Goal: Information Seeking & Learning: Learn about a topic

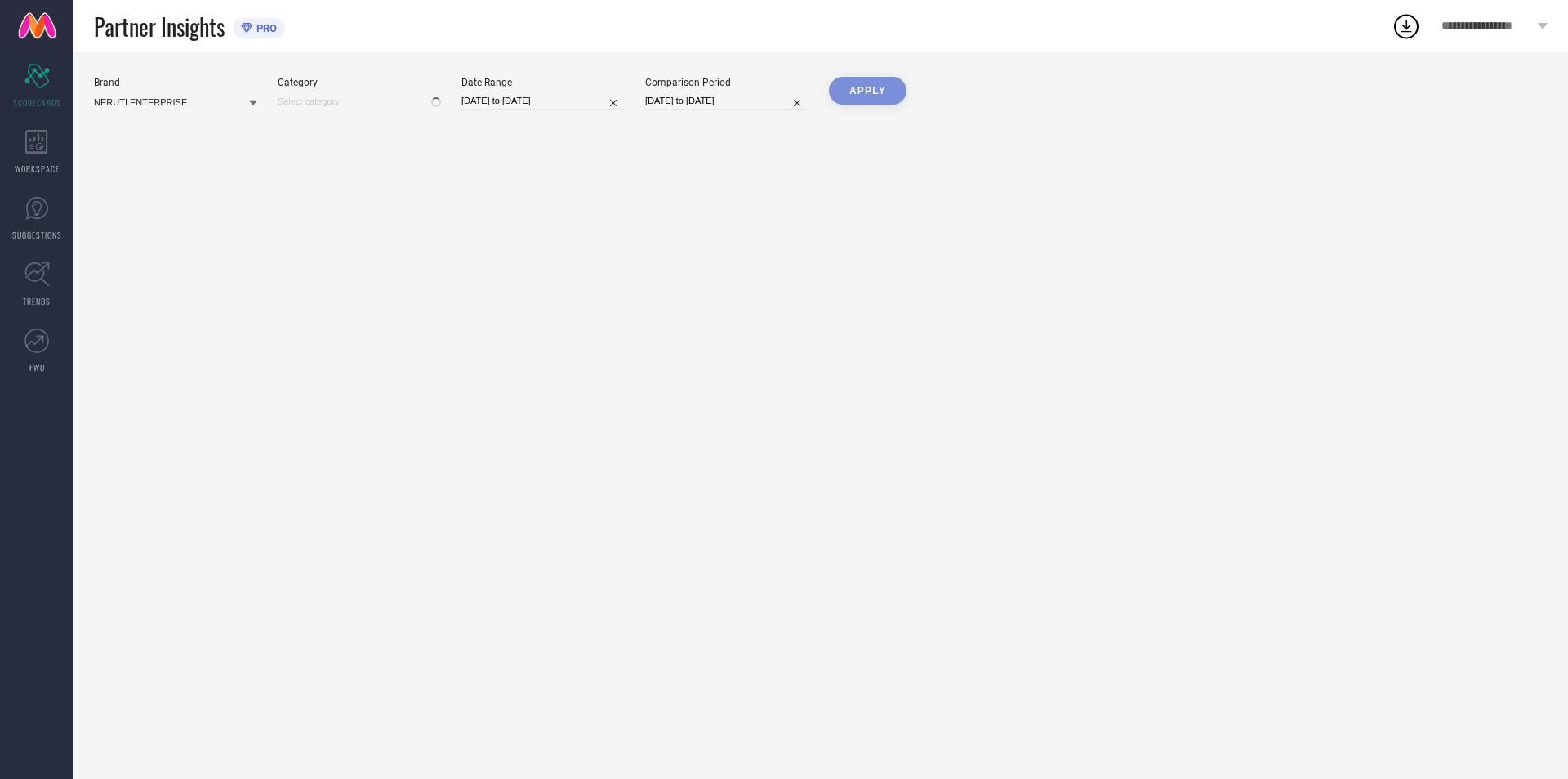
type input "All"
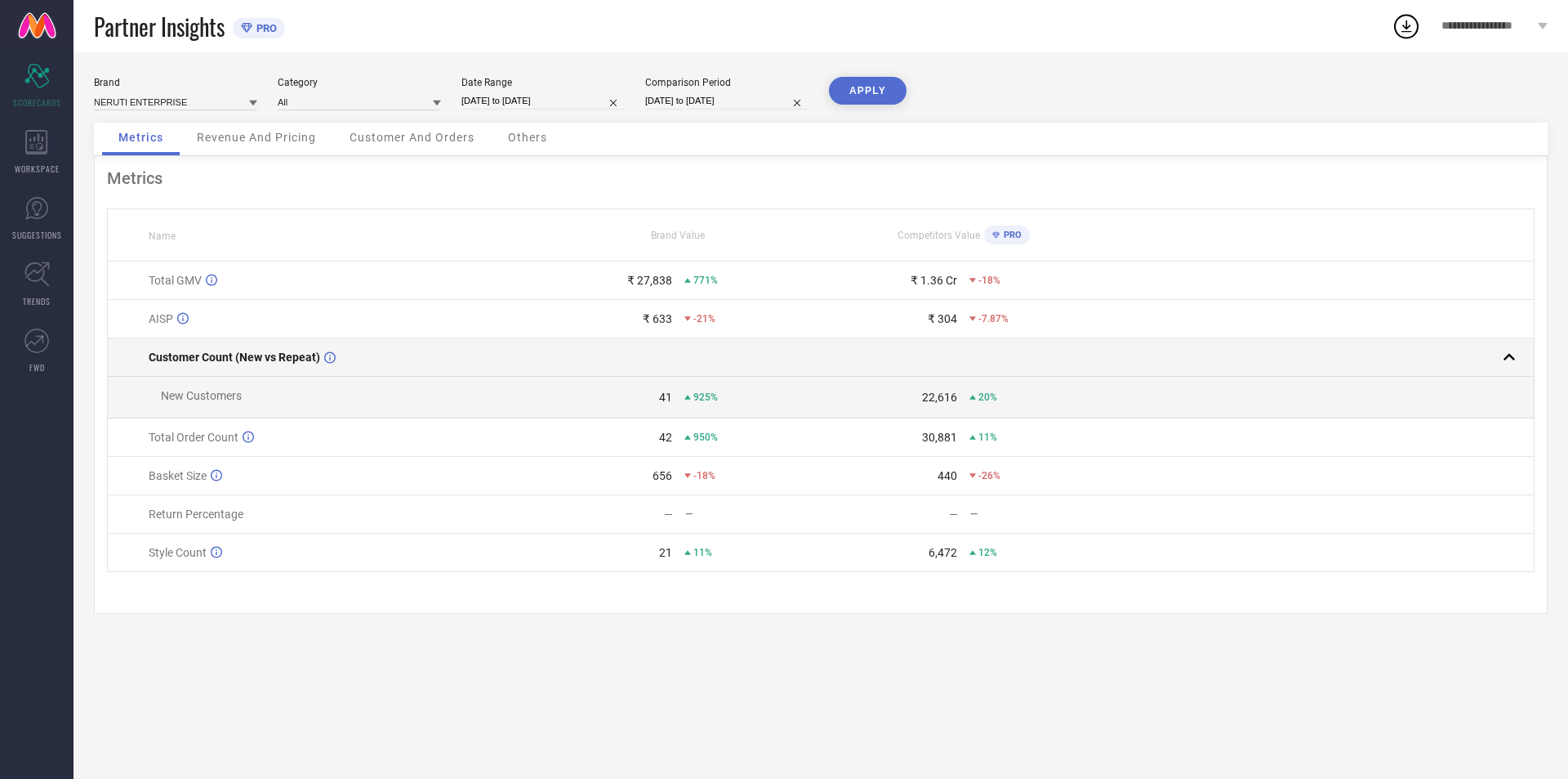
click at [1501, 359] on rect at bounding box center [1508, 356] width 23 height 23
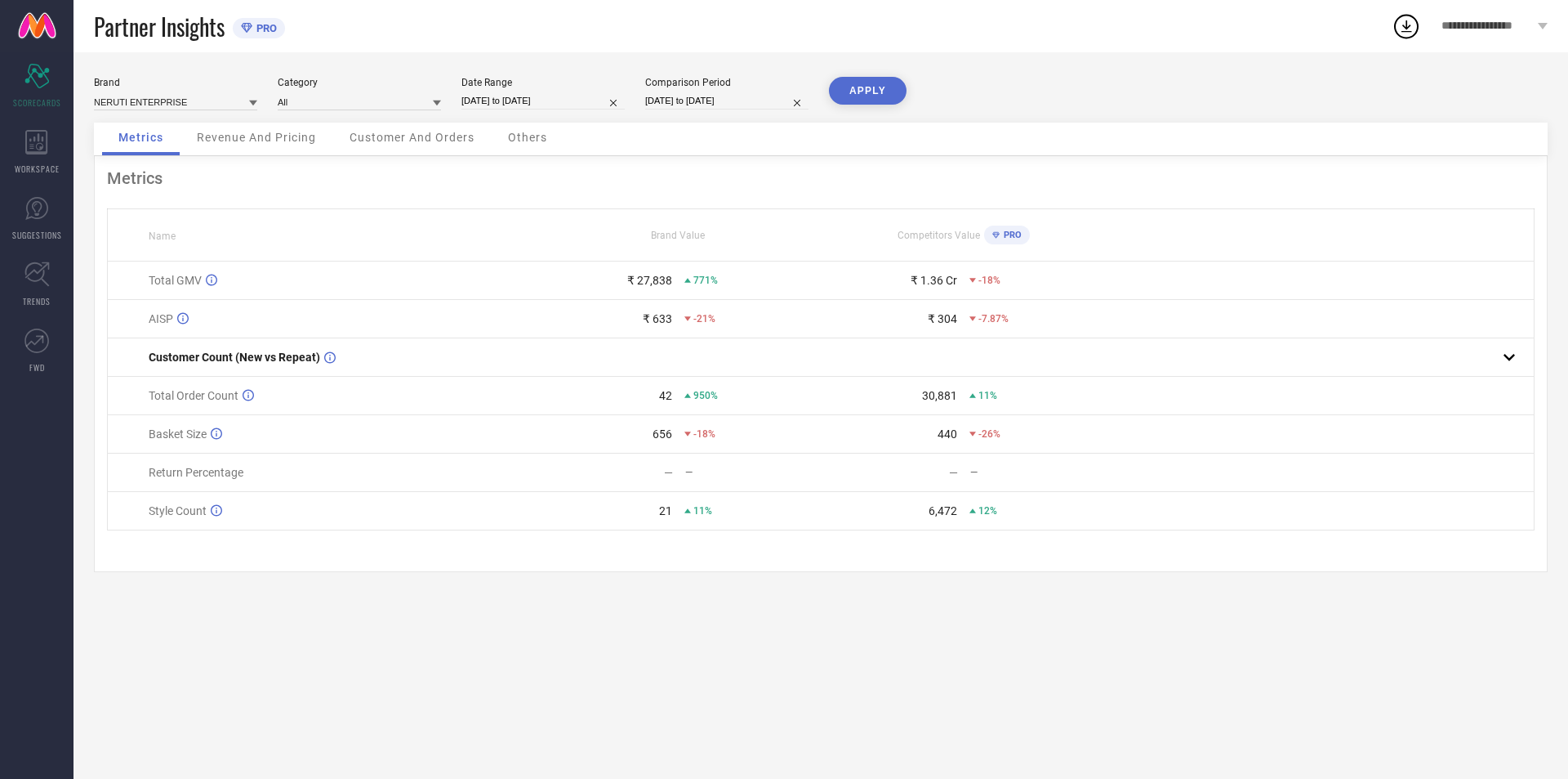
click at [260, 140] on span "Revenue And Pricing" at bounding box center [256, 137] width 119 height 13
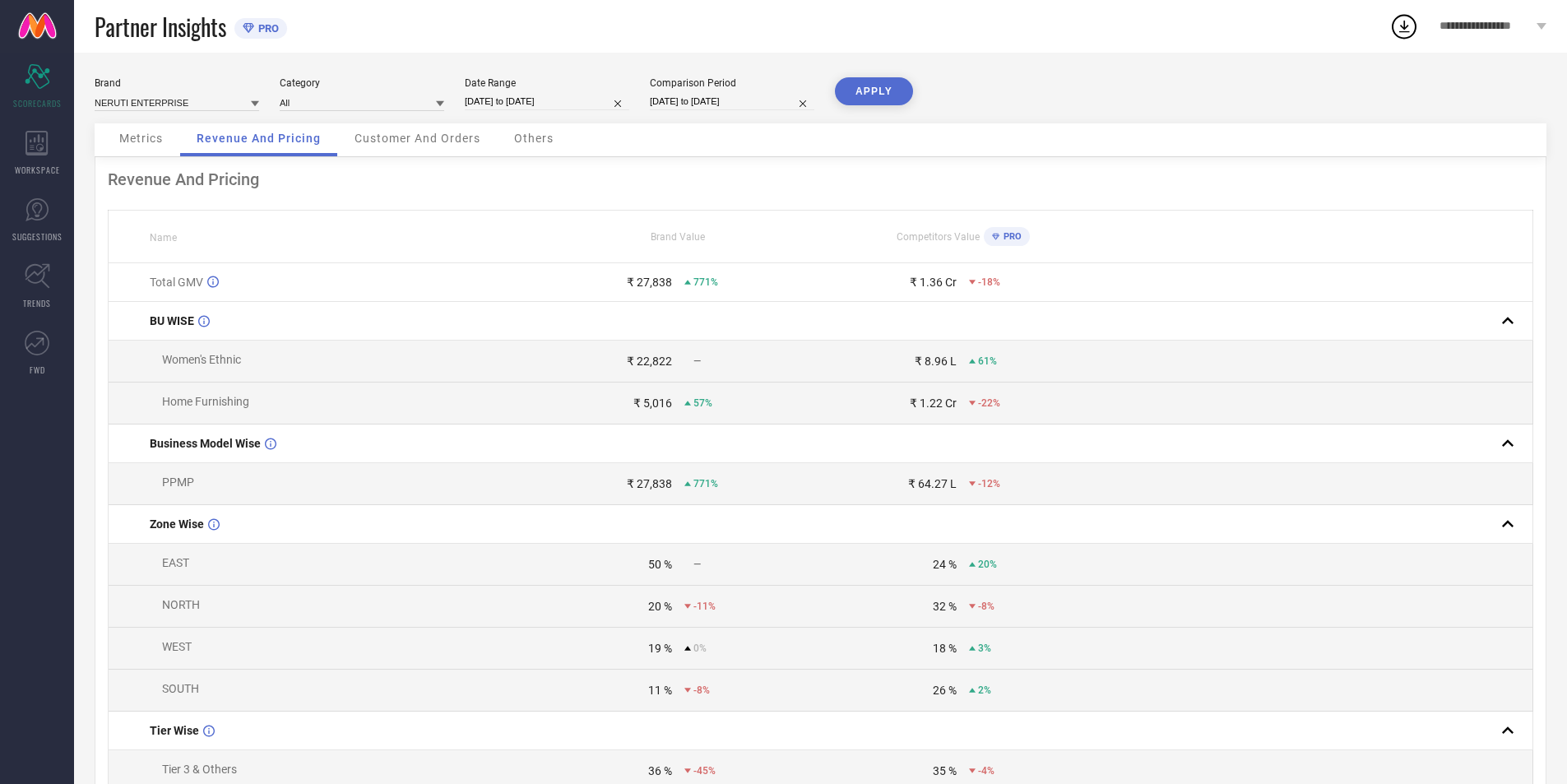
click at [462, 139] on span "Customer And Orders" at bounding box center [417, 138] width 126 height 13
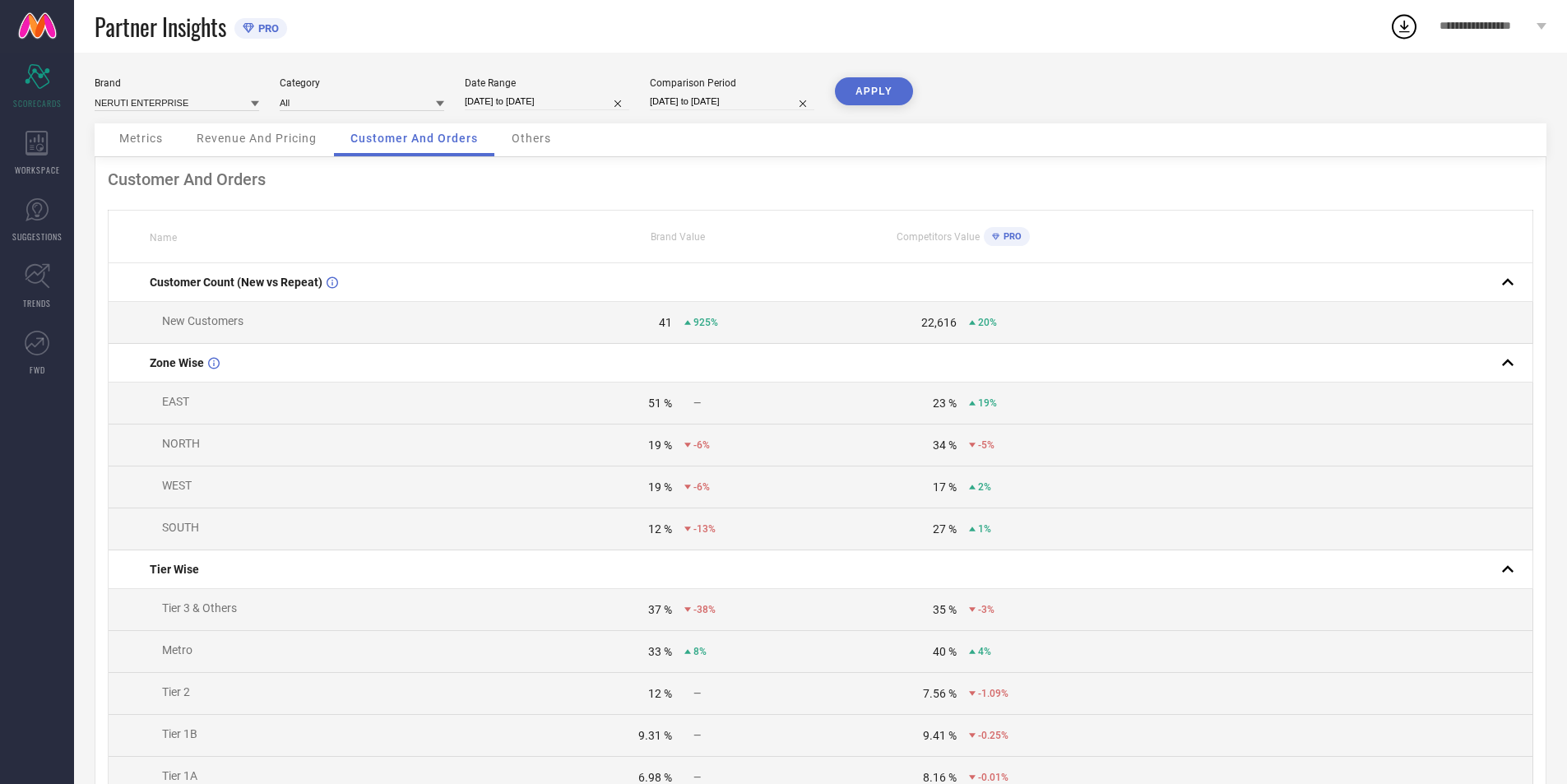
click at [521, 127] on div "Others" at bounding box center [531, 140] width 72 height 33
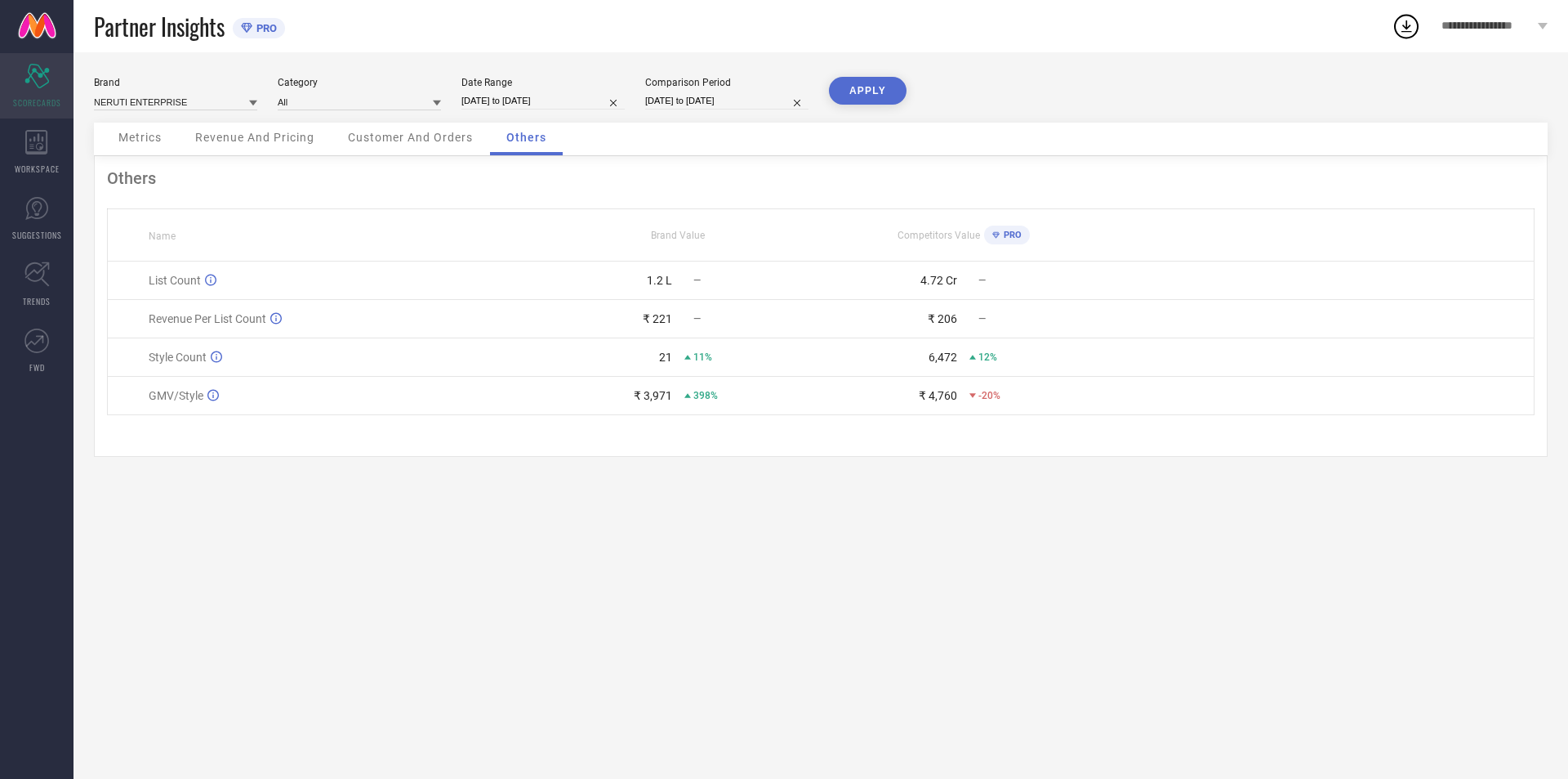
click at [35, 79] on icon "Scorecard" at bounding box center [37, 75] width 25 height 25
click at [43, 155] on div "WORKSPACE" at bounding box center [36, 152] width 74 height 65
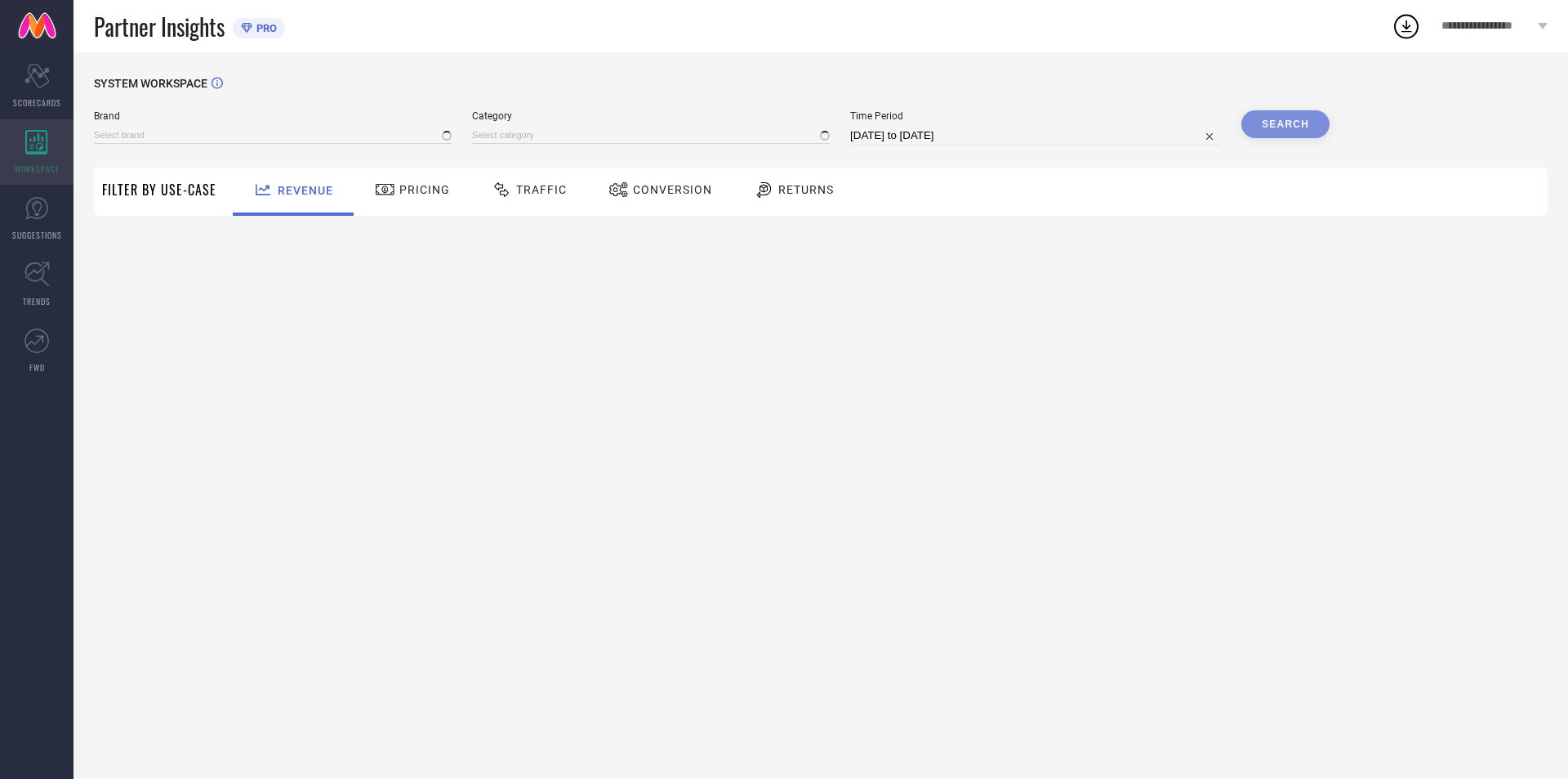
type input "NERUTI ENTERPRISE"
type input "All"
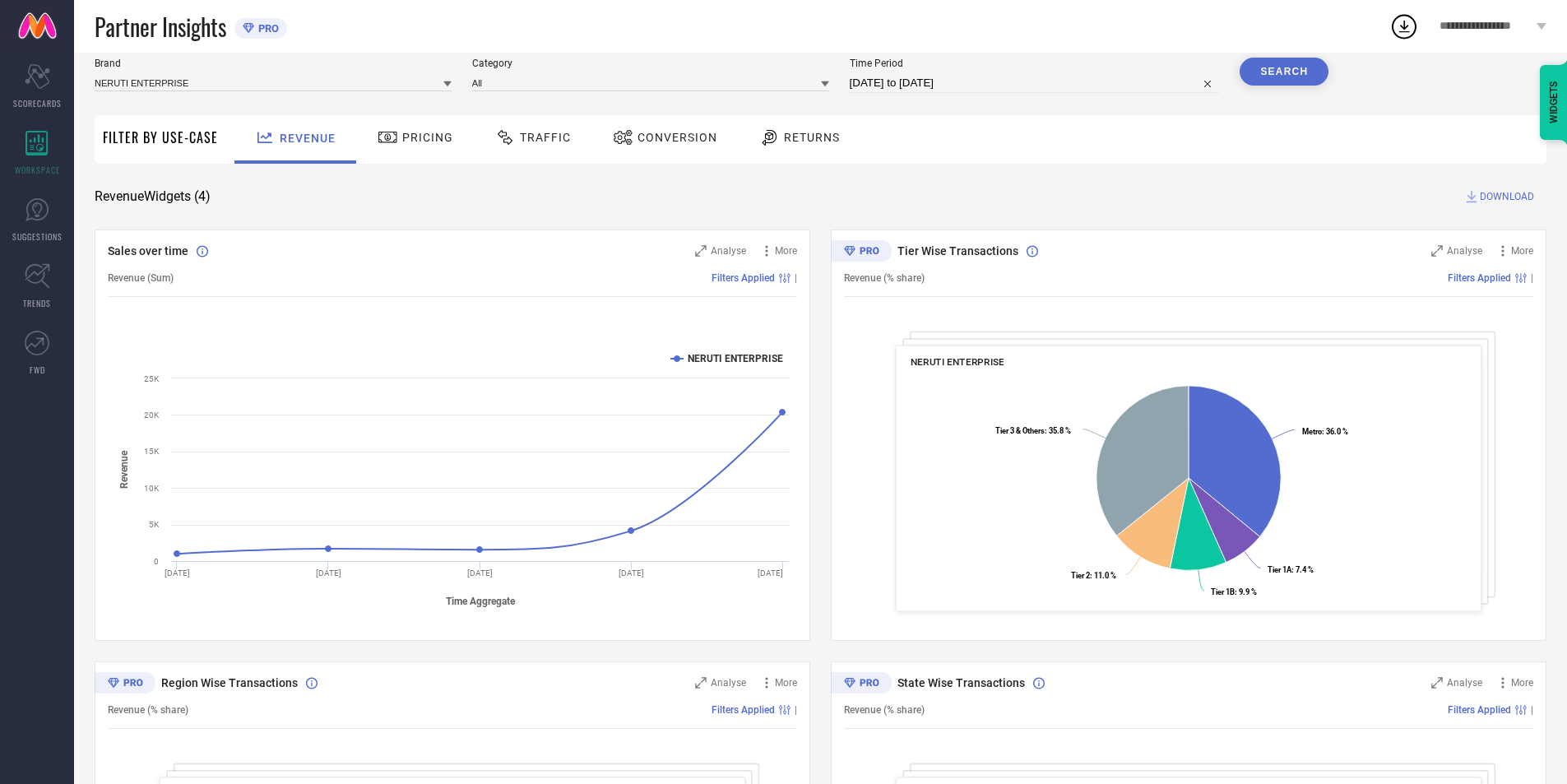
scroll to position [82, 0]
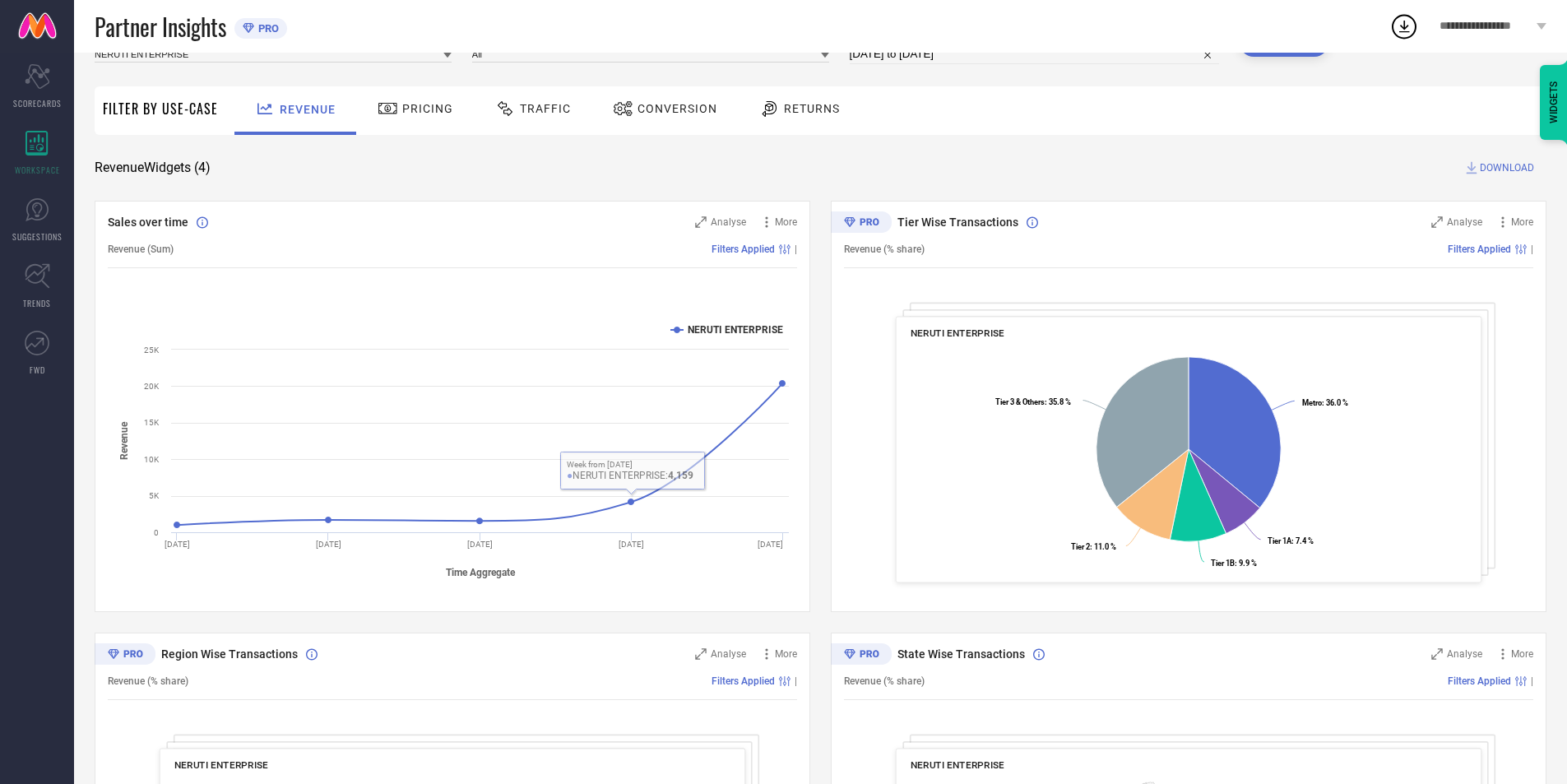
click at [504, 113] on icon at bounding box center [505, 109] width 20 height 20
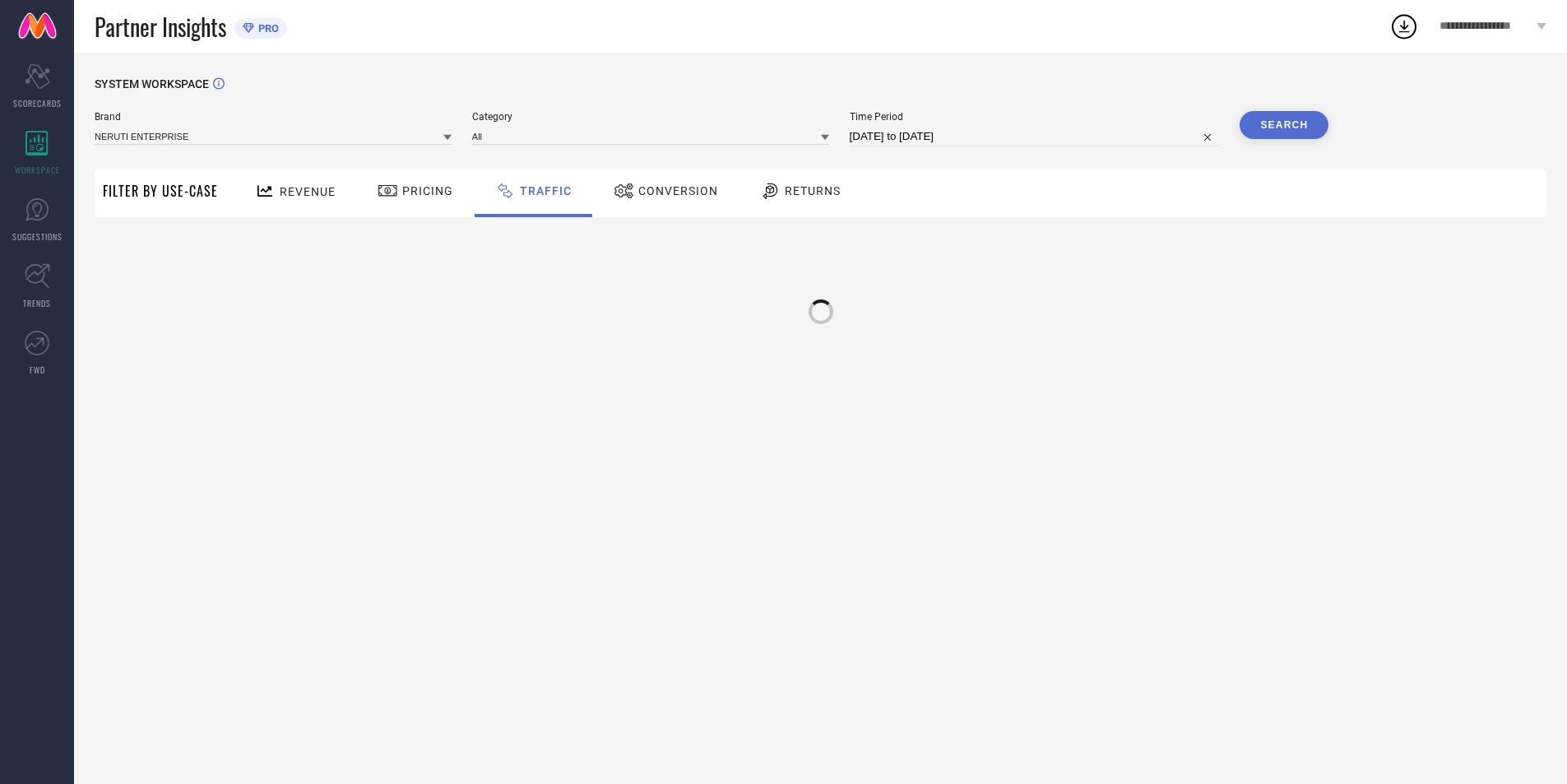
scroll to position [0, 0]
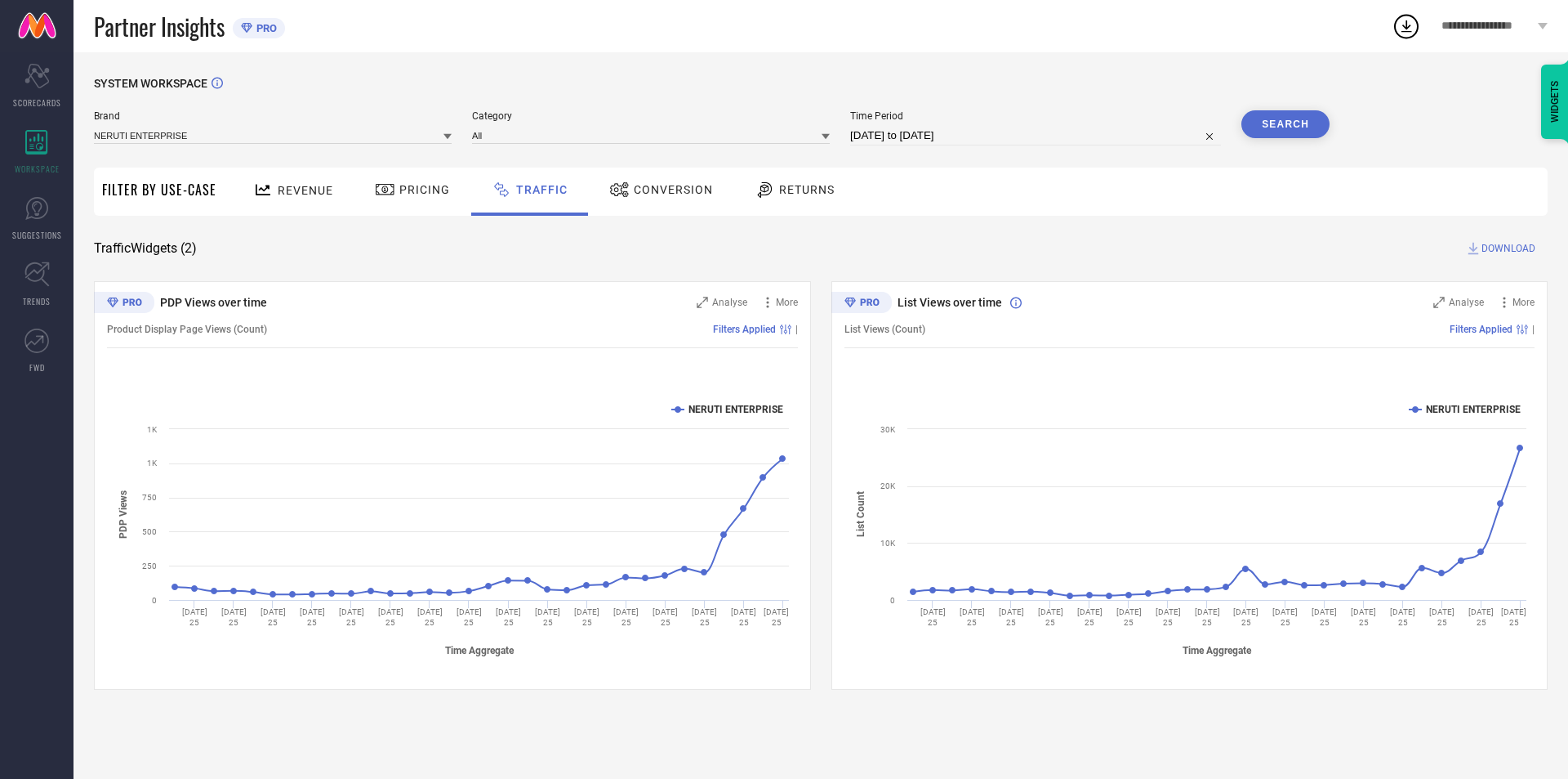
click at [676, 195] on span "Conversion" at bounding box center [673, 189] width 79 height 13
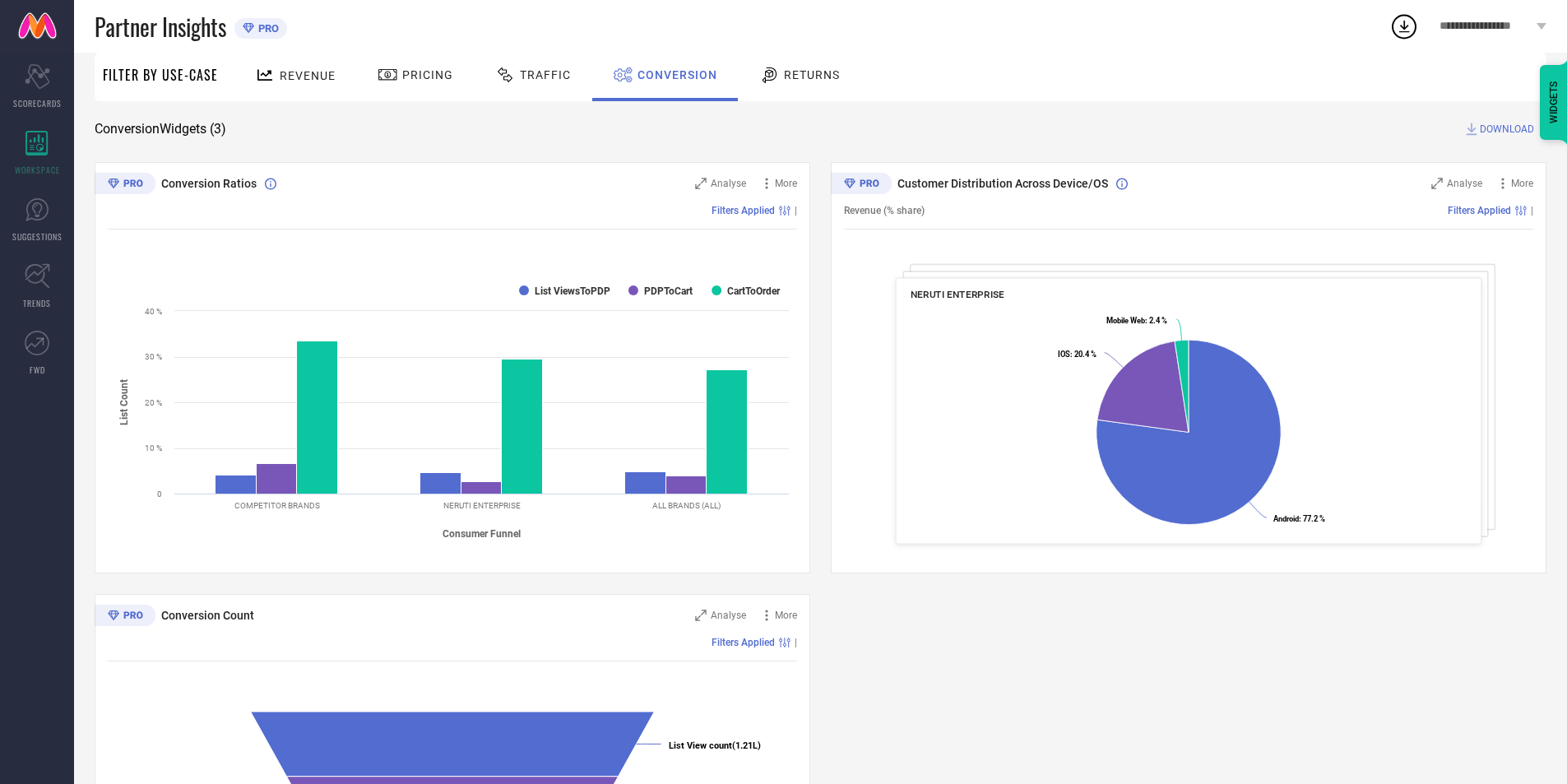
scroll to position [38, 0]
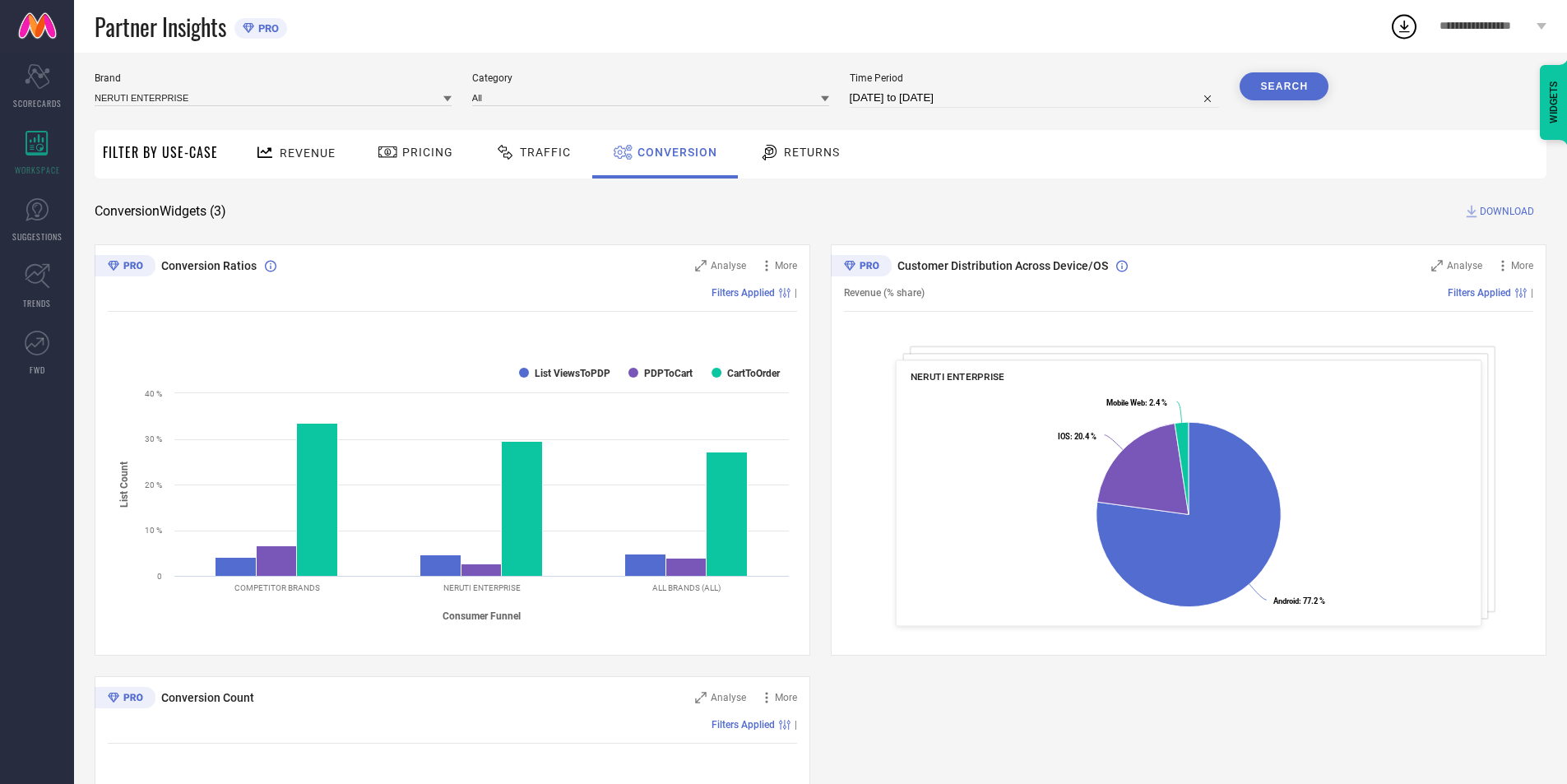
click at [773, 152] on icon at bounding box center [770, 153] width 20 height 20
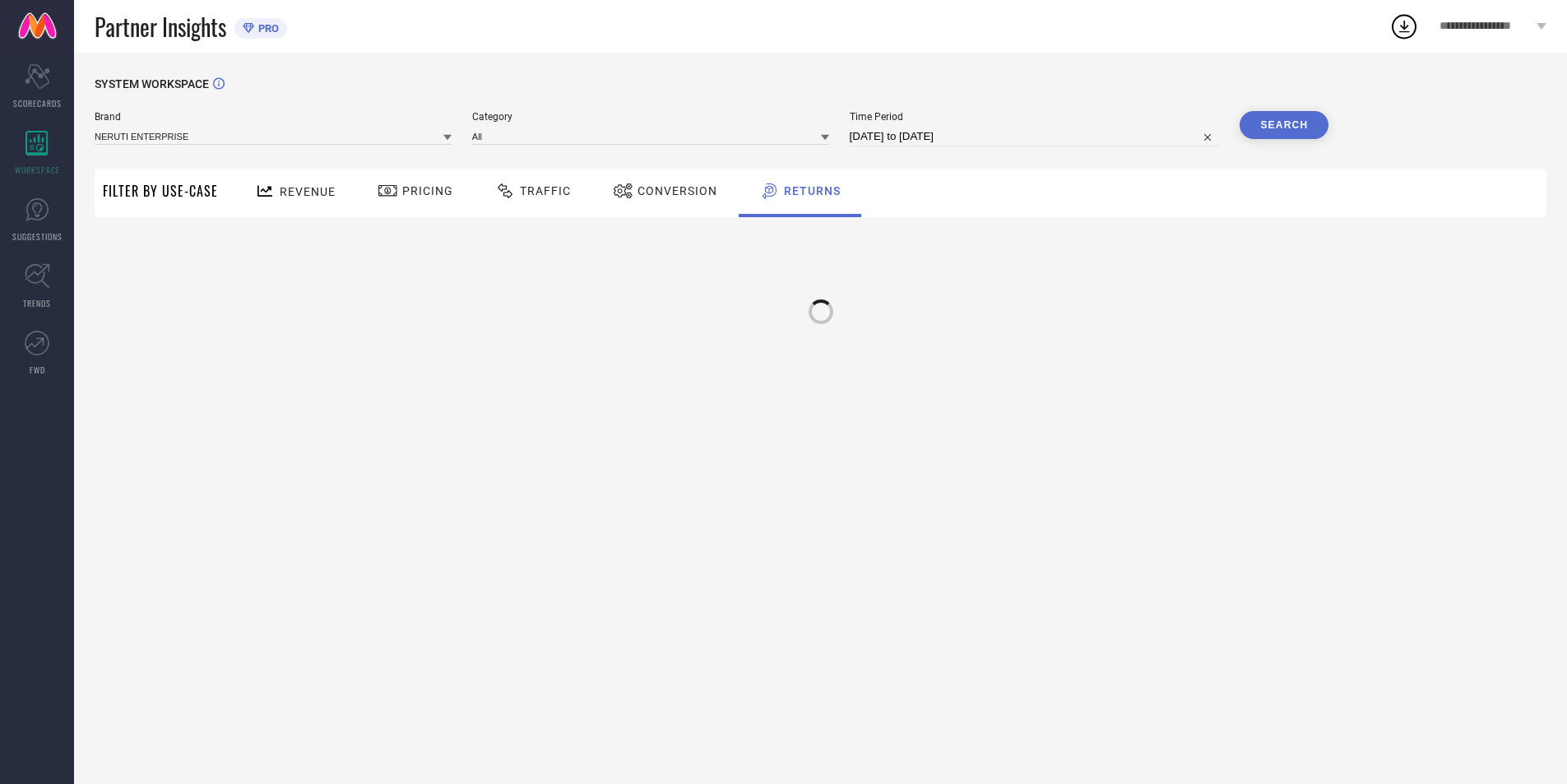
scroll to position [0, 0]
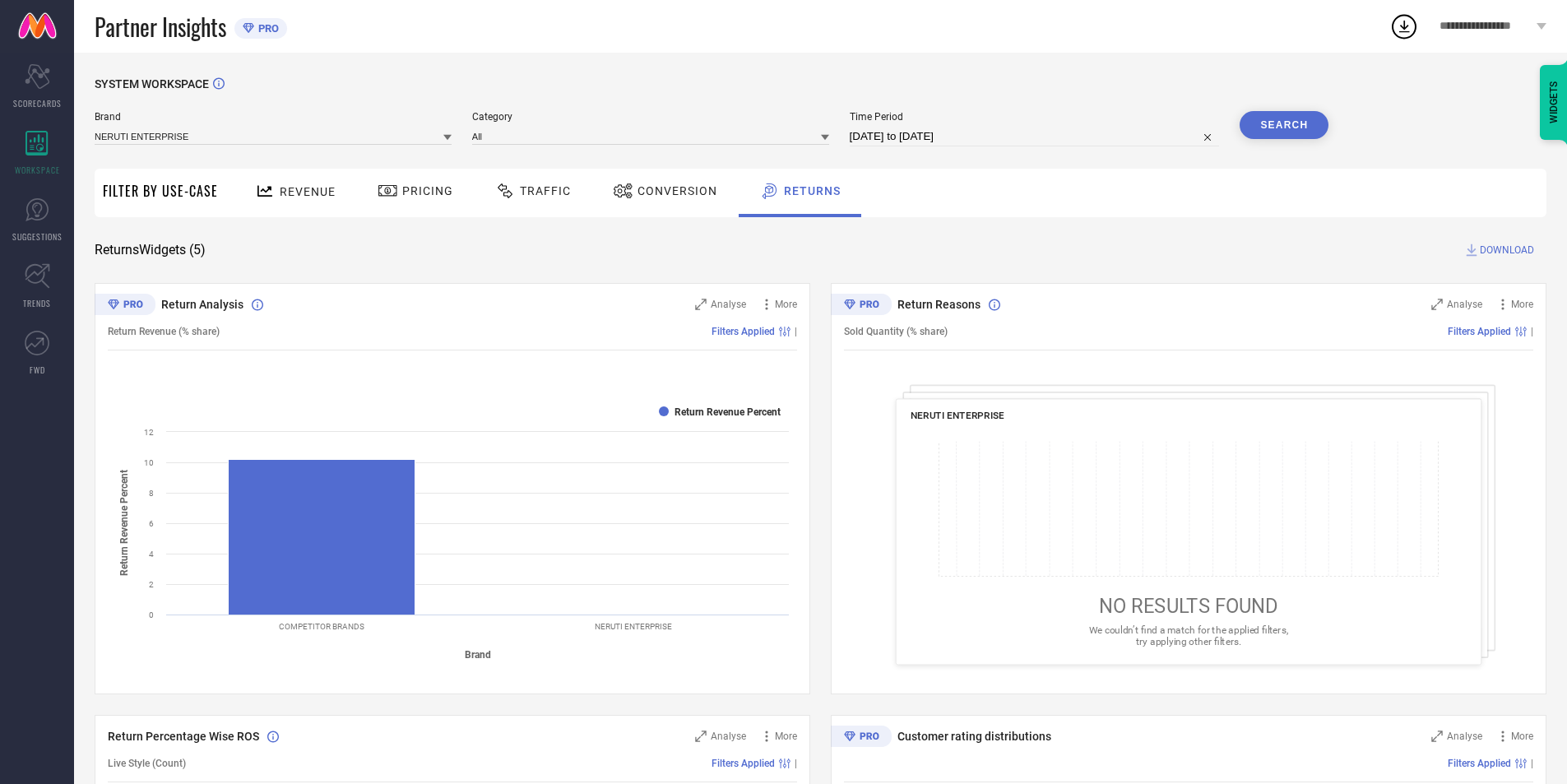
click at [1081, 143] on input "[DATE] to [DATE]" at bounding box center [1035, 136] width 370 height 20
select select "7"
select select "2025"
select select "8"
select select "2025"
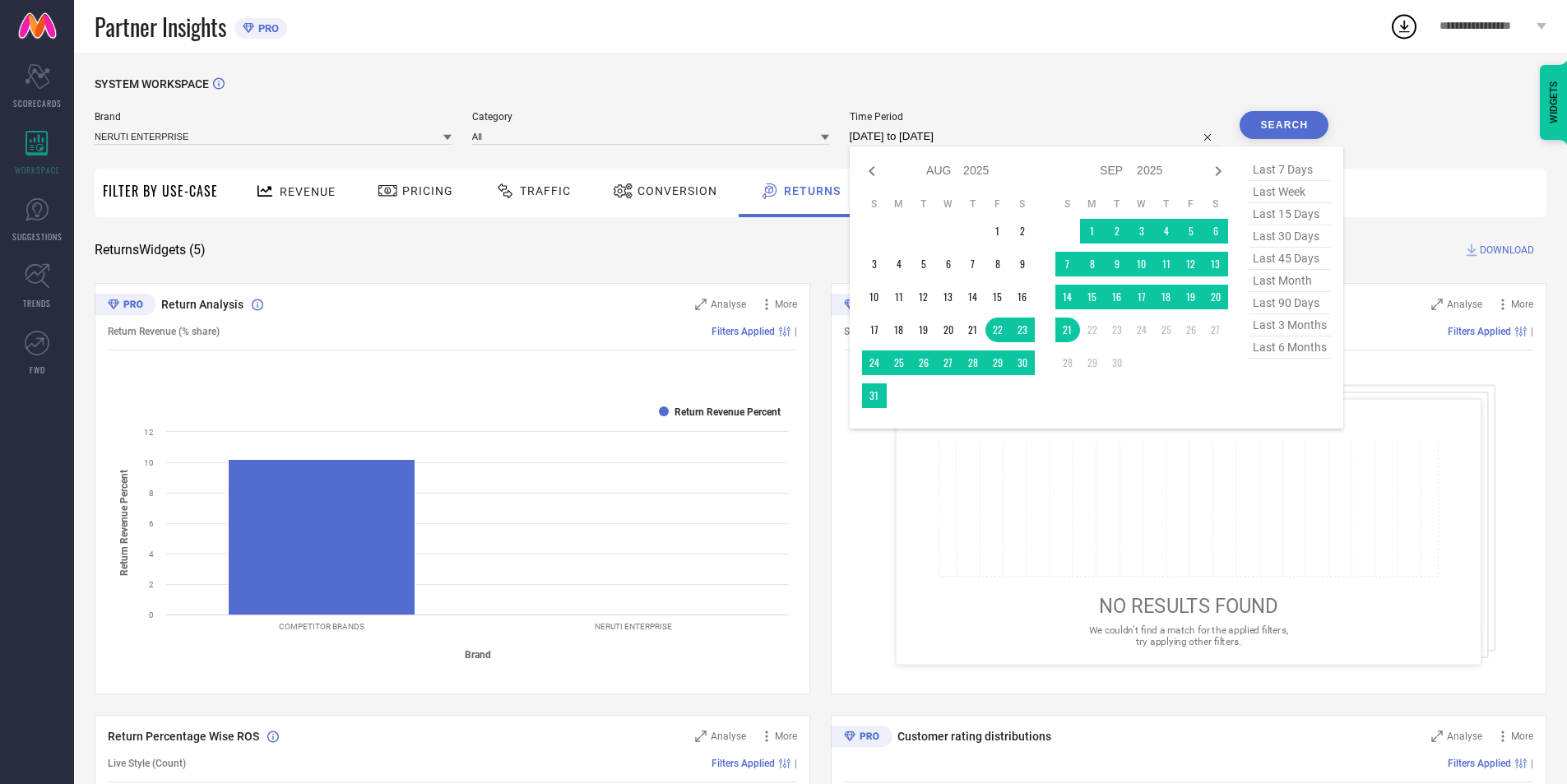
click at [999, 96] on div "SYSTEM WORKSPACE" at bounding box center [820, 93] width 1452 height 34
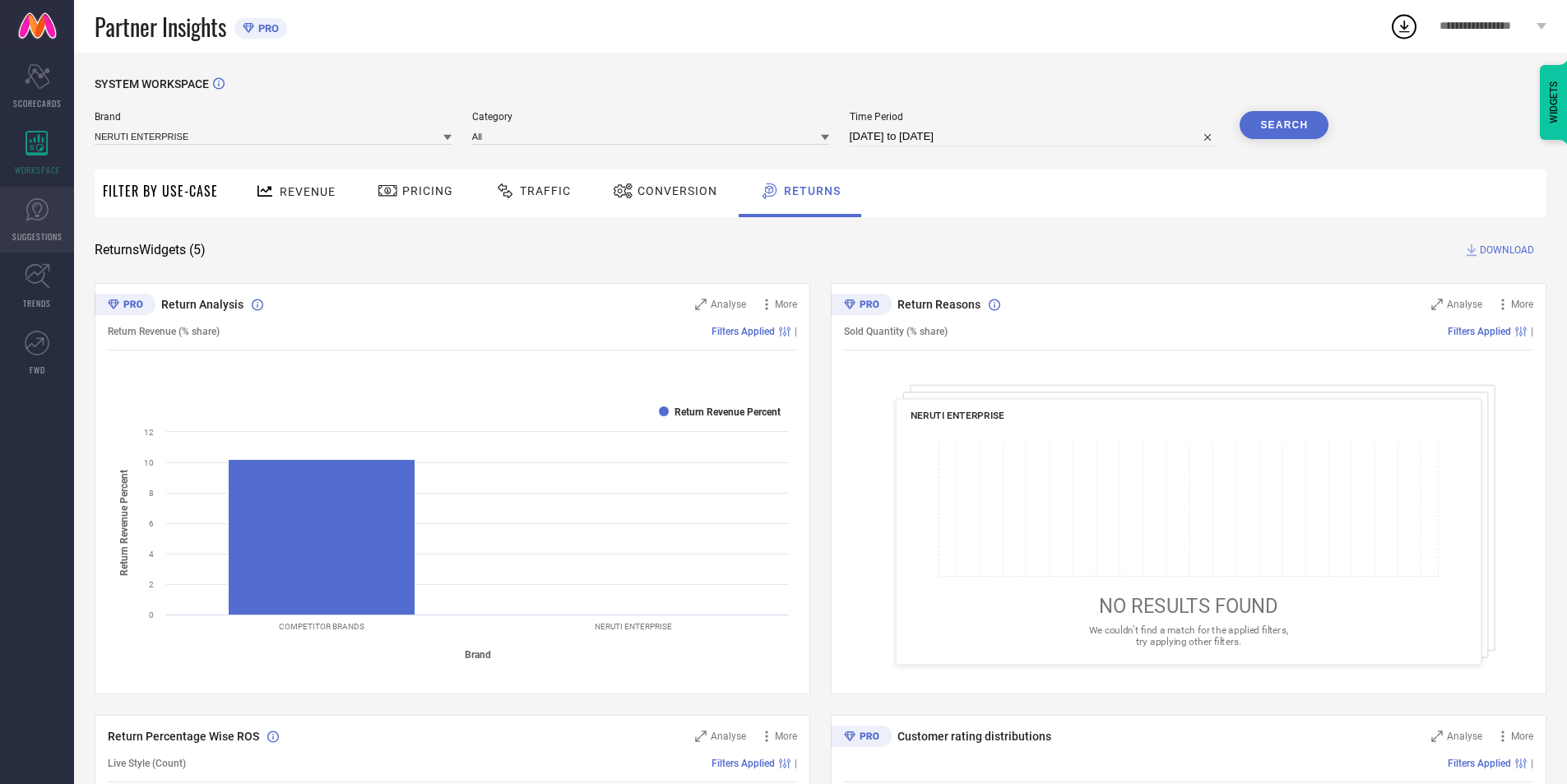
click at [40, 220] on icon at bounding box center [37, 209] width 23 height 23
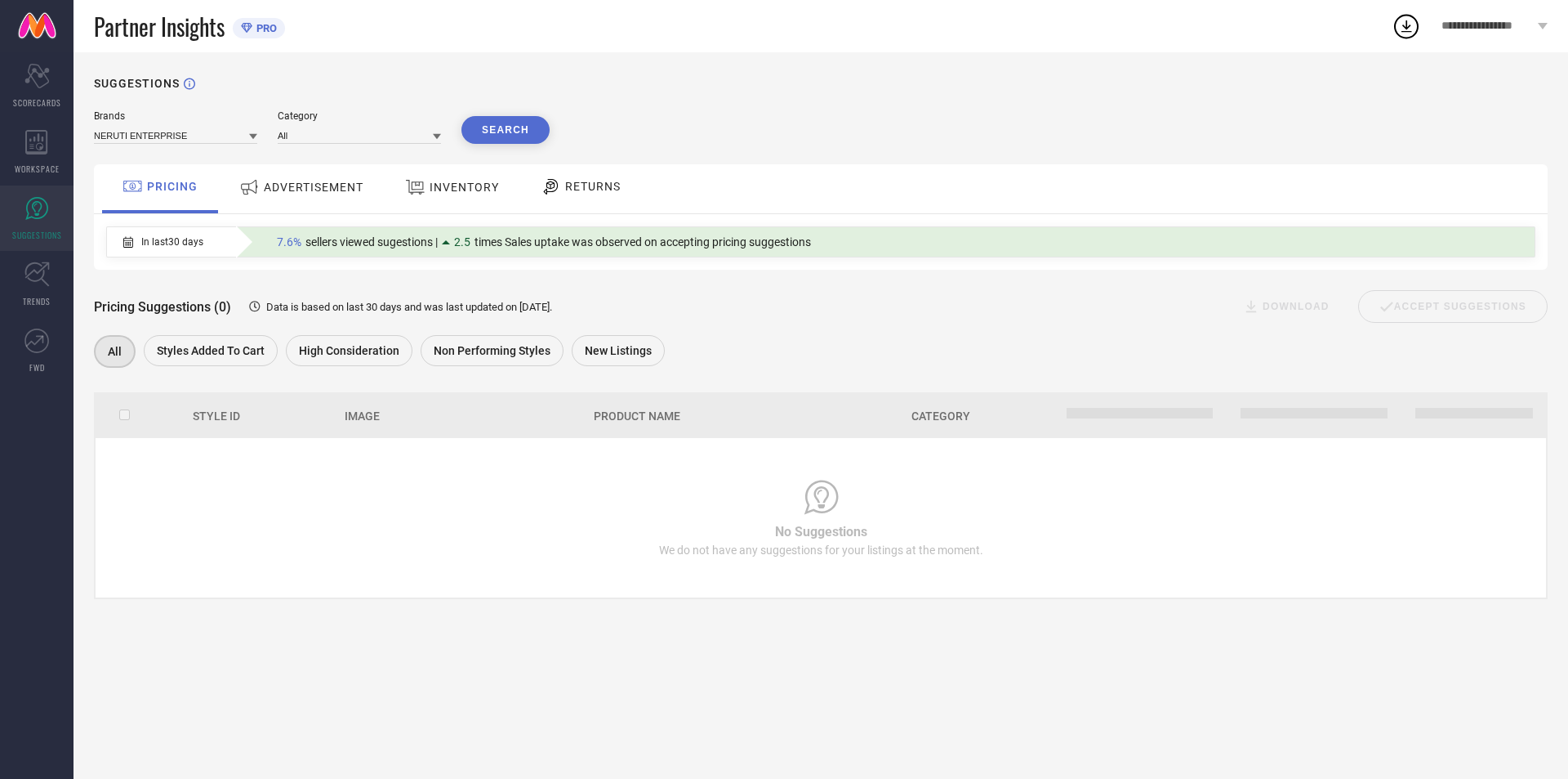
click at [308, 180] on div "ADVERTISEMENT" at bounding box center [302, 187] width 133 height 29
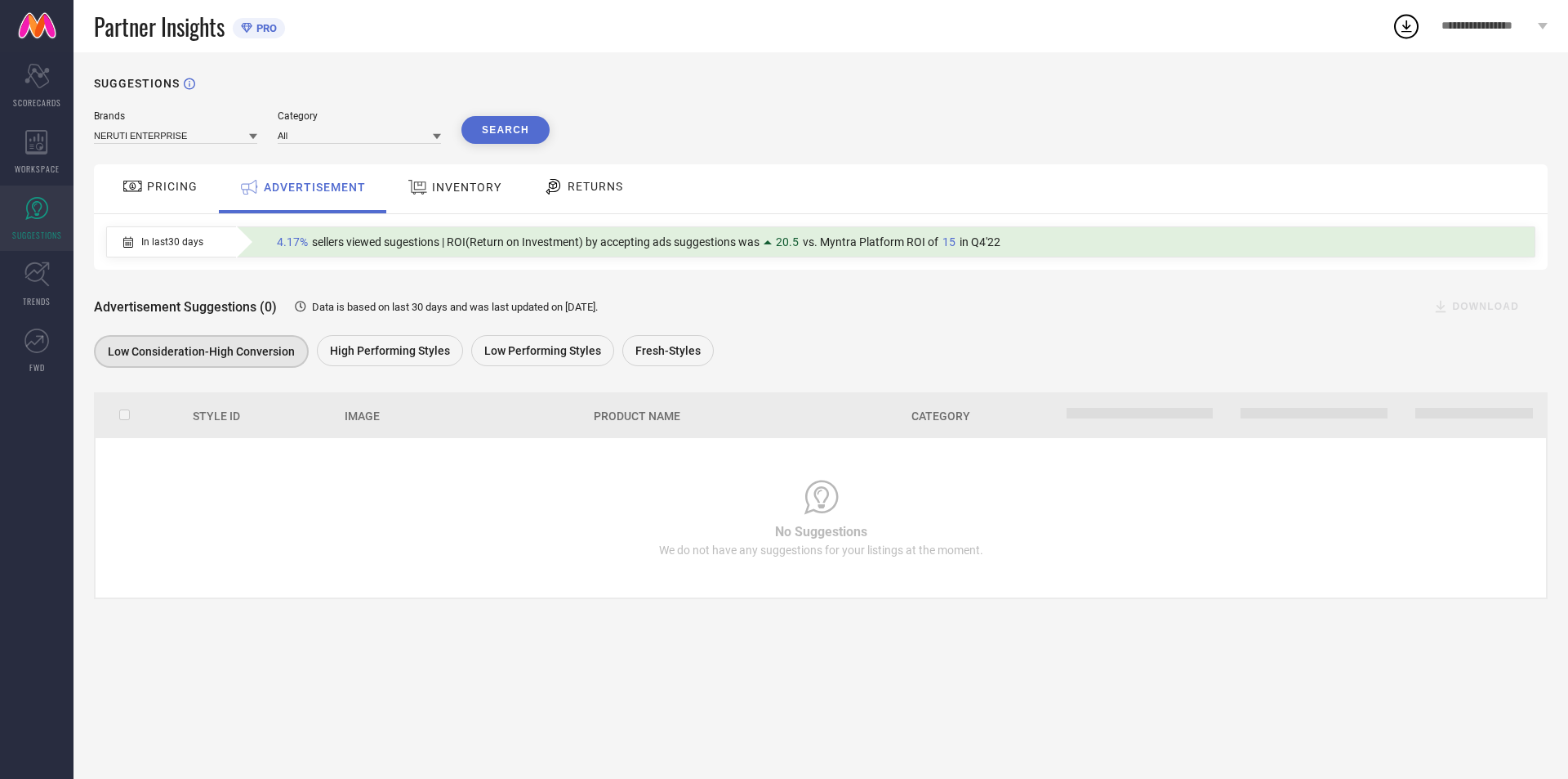
click at [163, 198] on div "PRICING" at bounding box center [160, 186] width 84 height 28
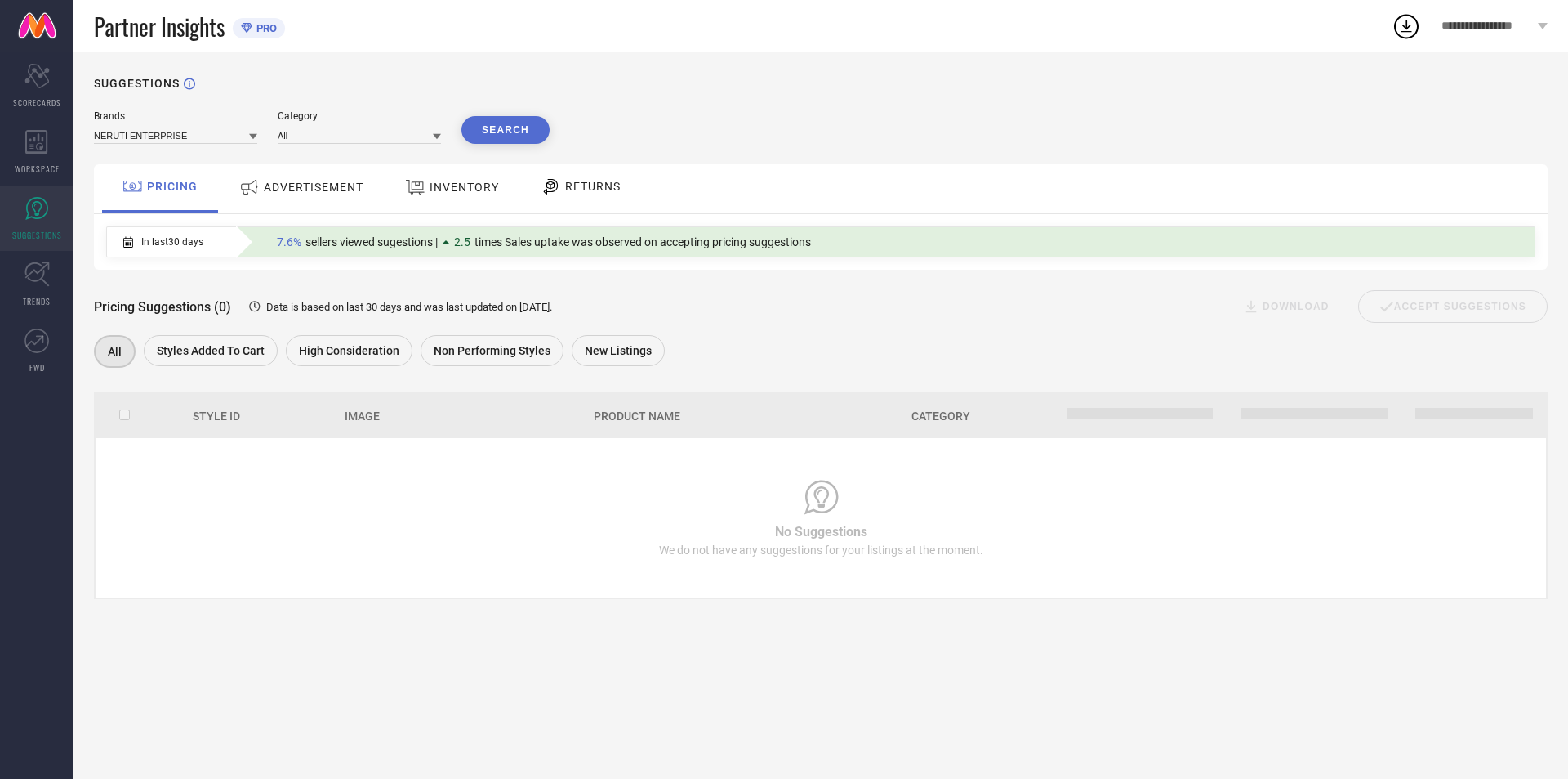
click at [475, 196] on div "INVENTORY" at bounding box center [452, 187] width 102 height 29
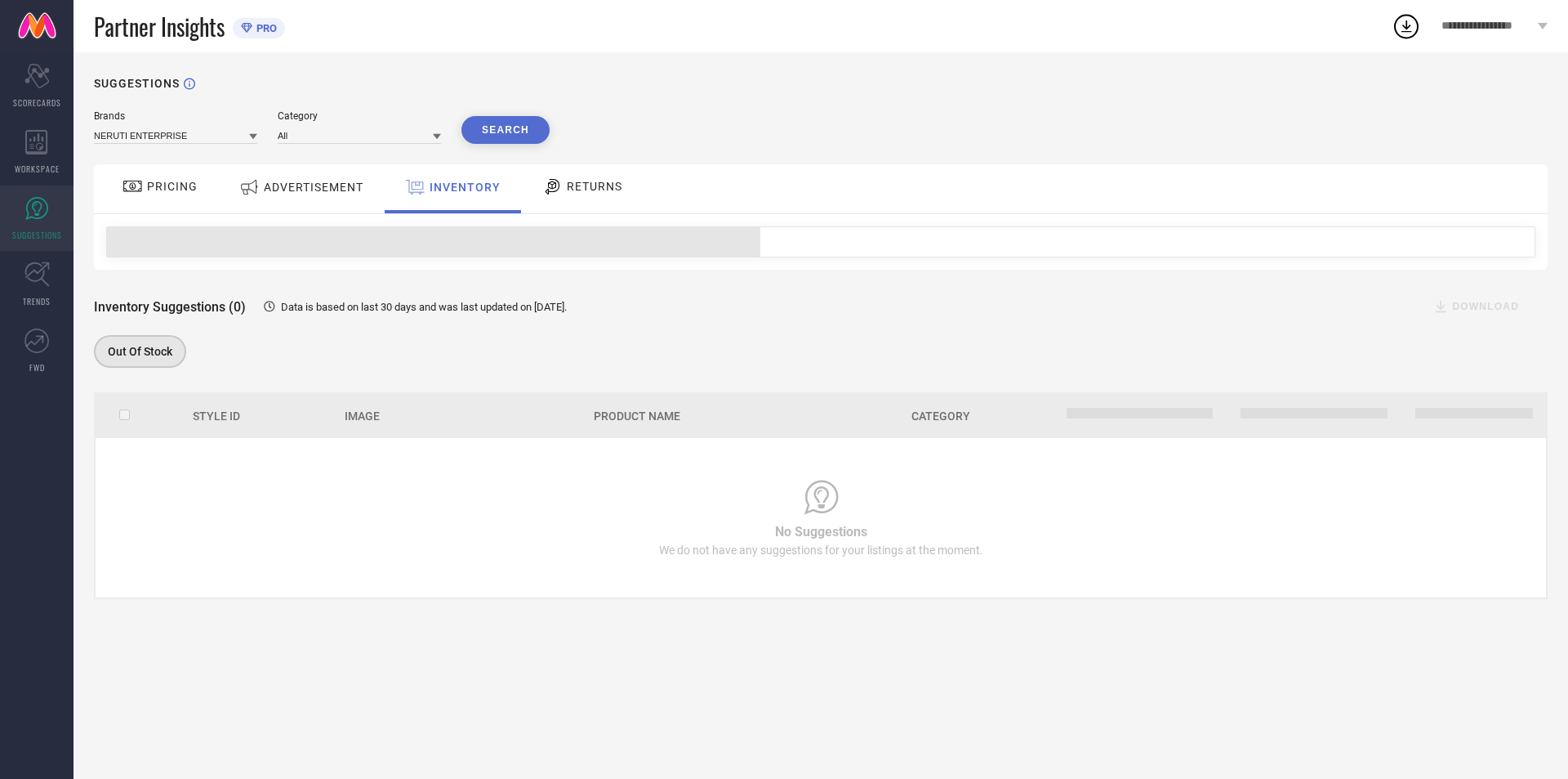
click at [587, 187] on span "RETURNS" at bounding box center [594, 186] width 55 height 13
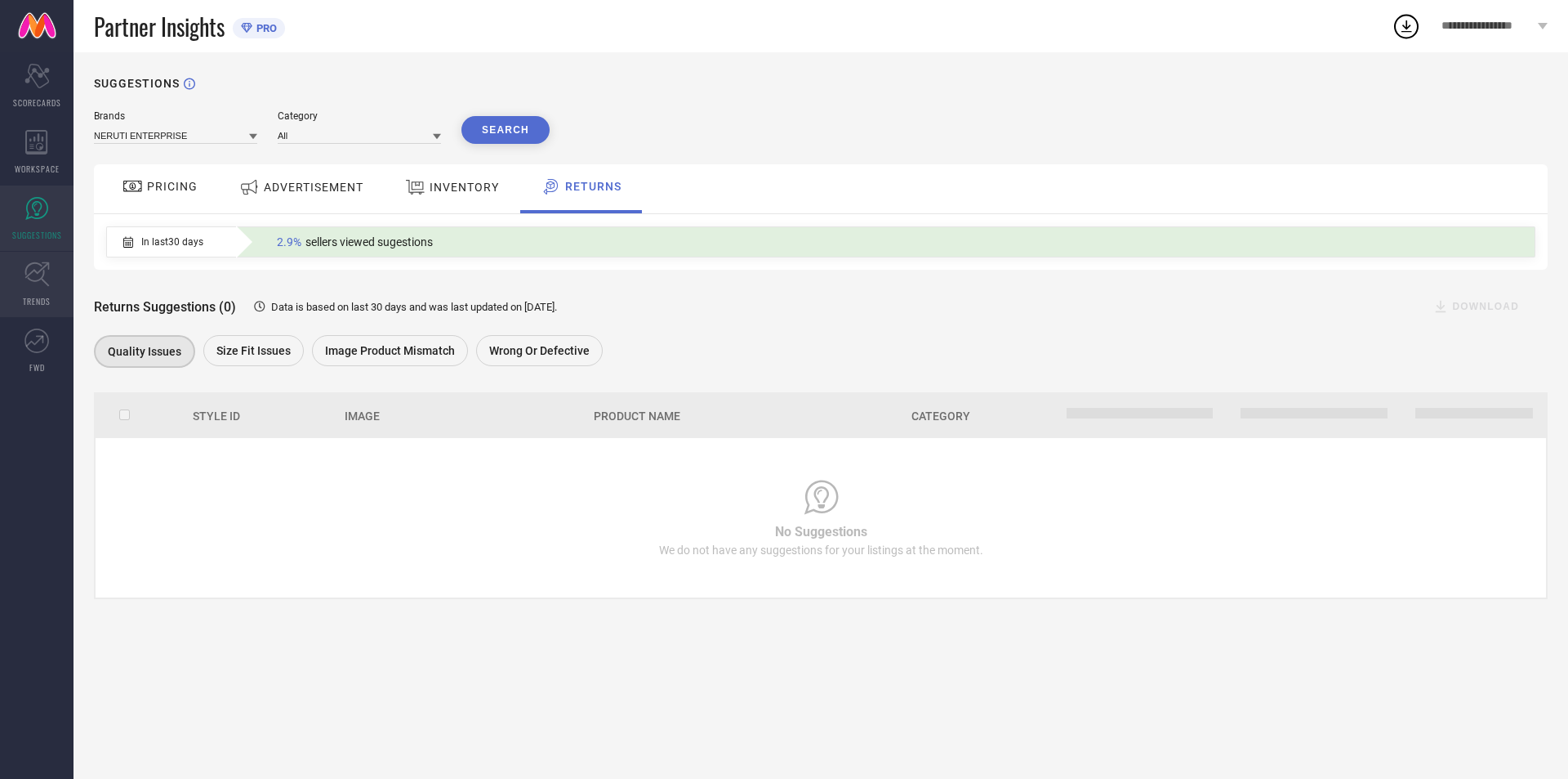
click at [41, 279] on icon at bounding box center [36, 275] width 25 height 25
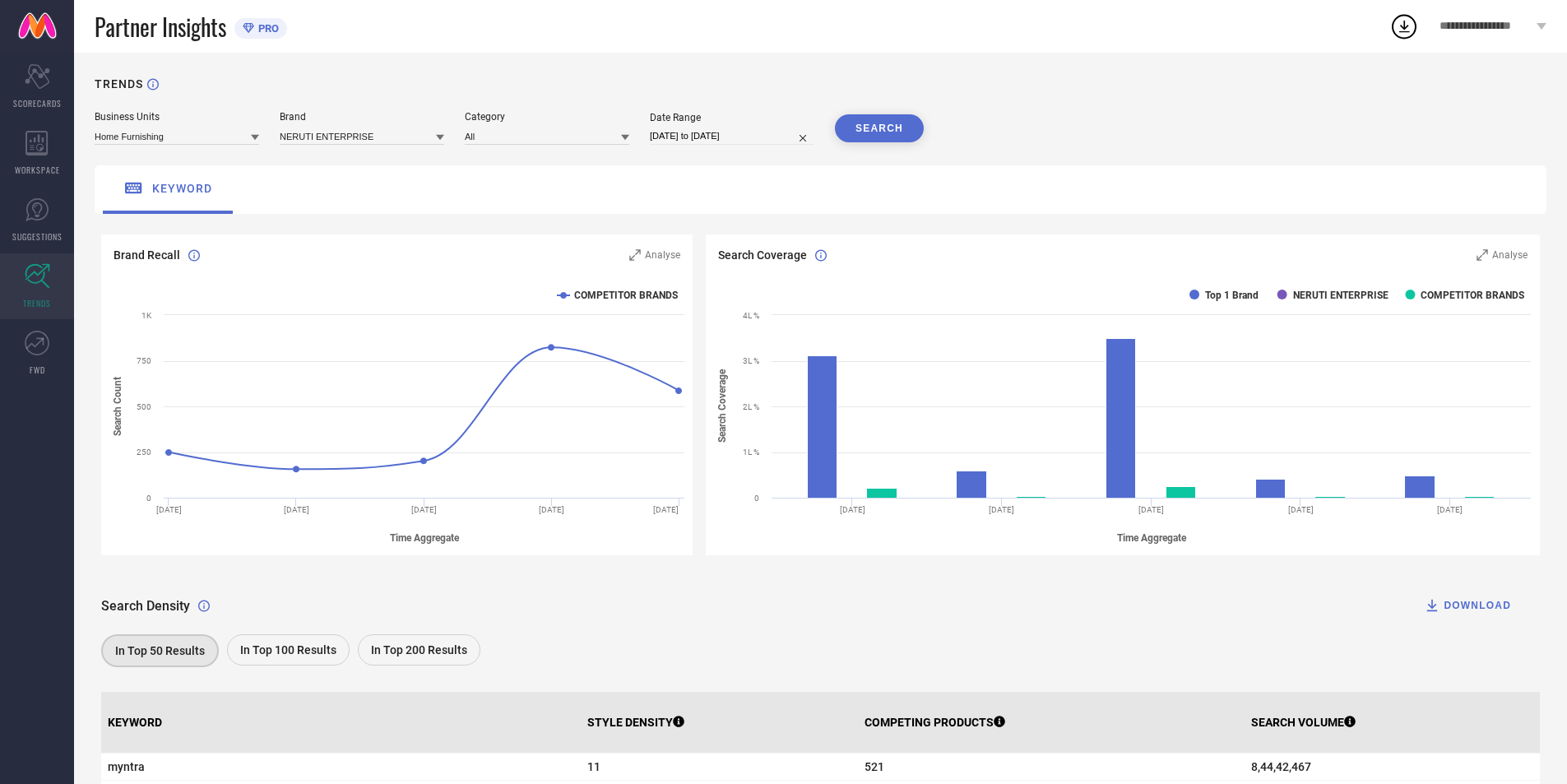
click at [38, 287] on icon at bounding box center [38, 276] width 26 height 26
click at [36, 206] on icon at bounding box center [37, 209] width 10 height 15
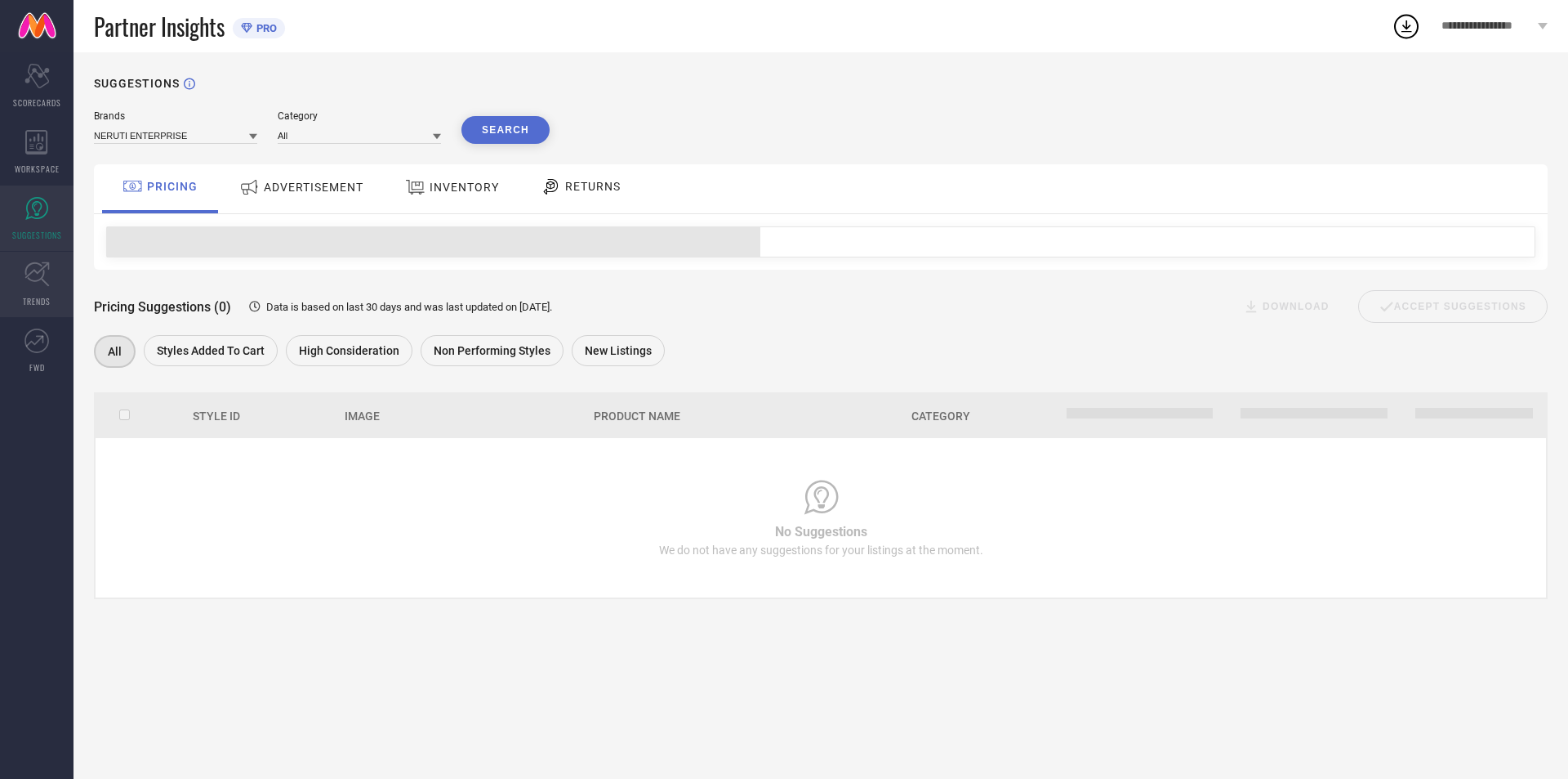
click at [55, 287] on link "TRENDS" at bounding box center [36, 285] width 74 height 65
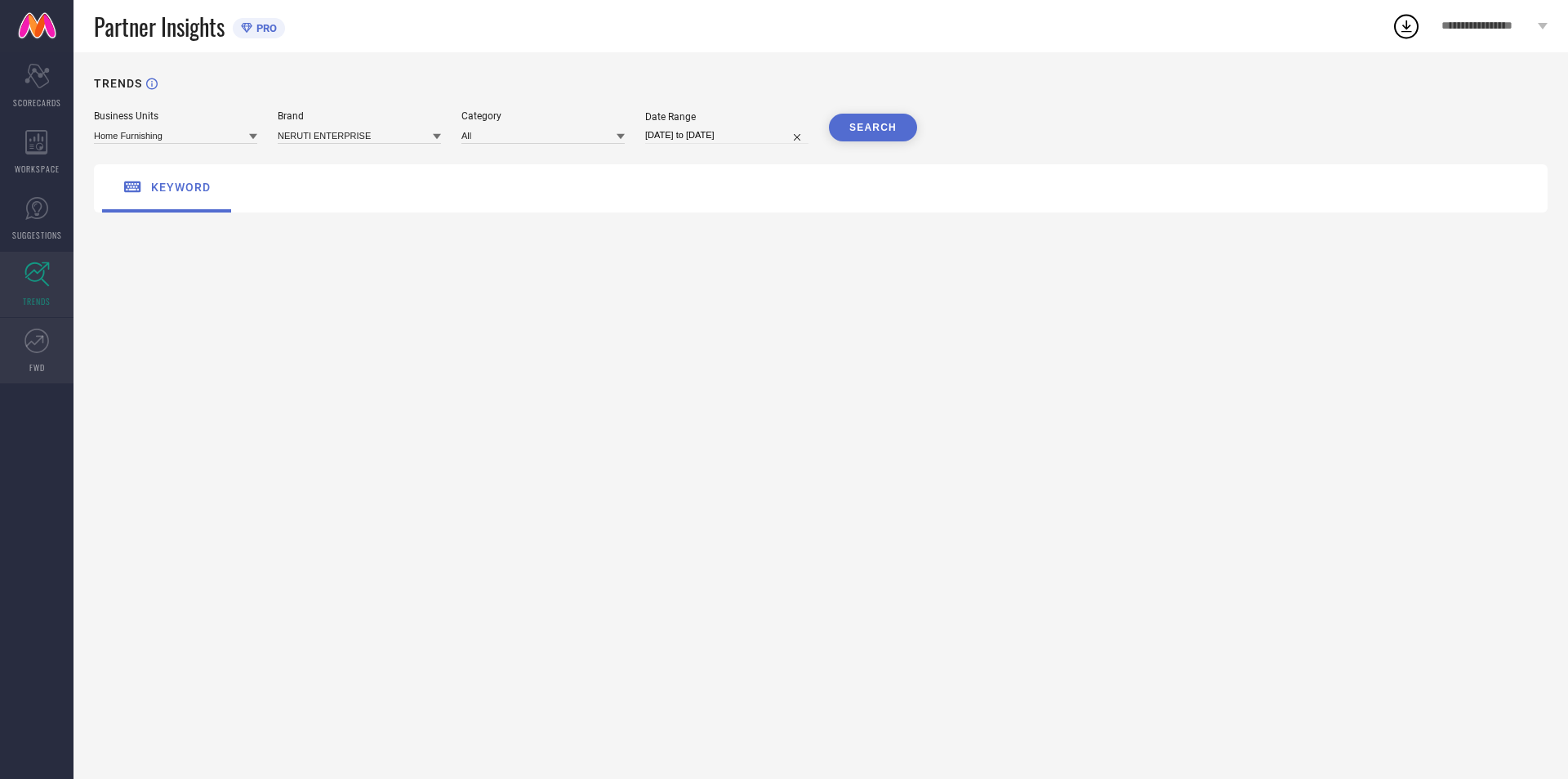
click at [50, 346] on link "FWD" at bounding box center [36, 351] width 74 height 65
